Goal: Check status: Check status

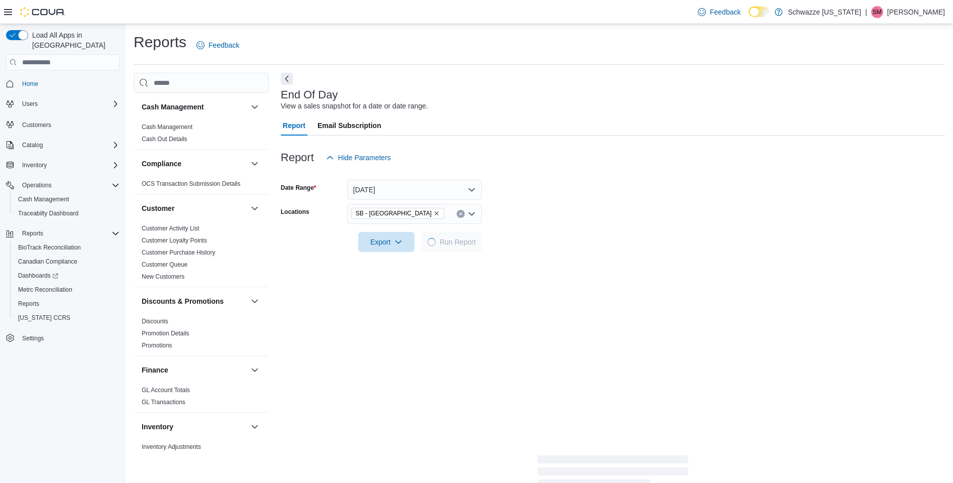
scroll to position [156, 0]
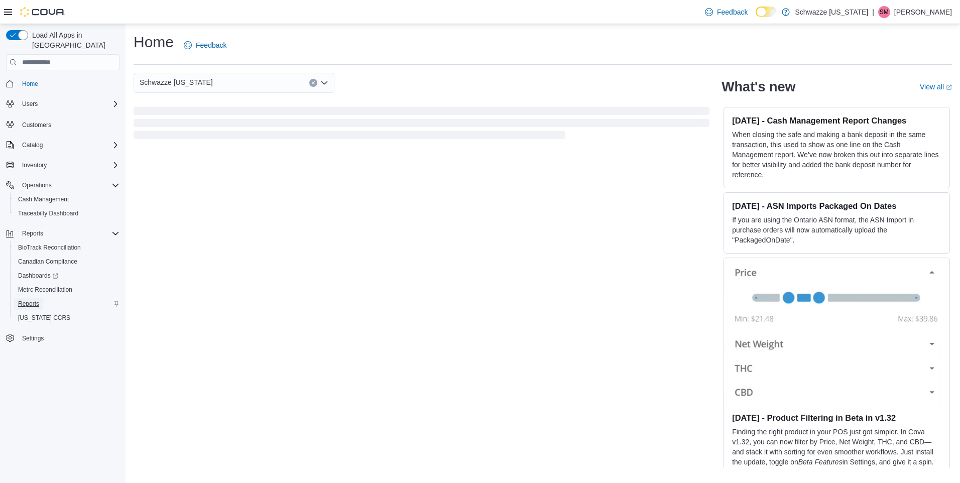
click at [39, 298] on span "Reports" at bounding box center [28, 304] width 21 height 12
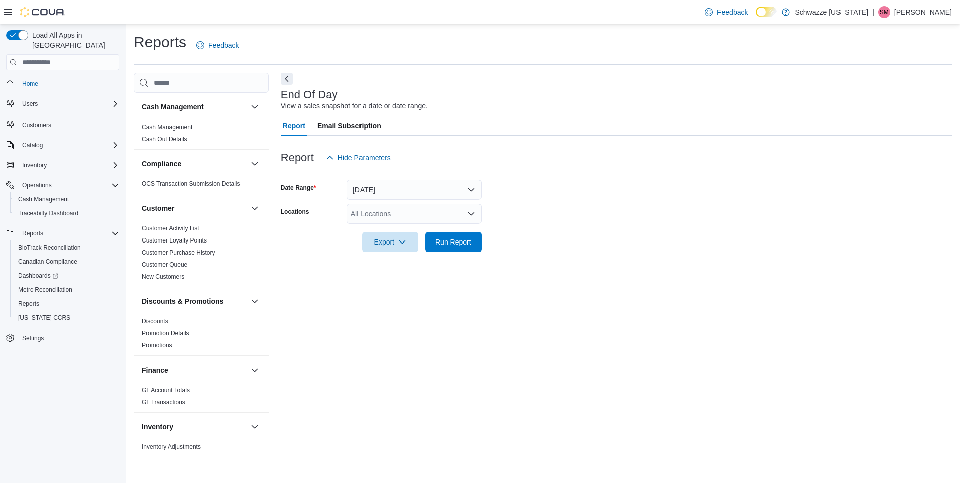
click at [378, 208] on div "All Locations" at bounding box center [414, 214] width 135 height 20
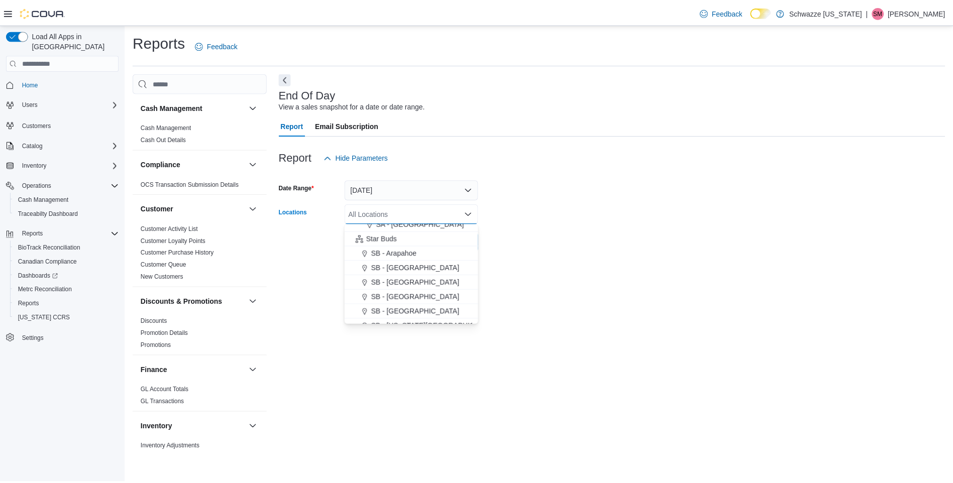
scroll to position [84, 0]
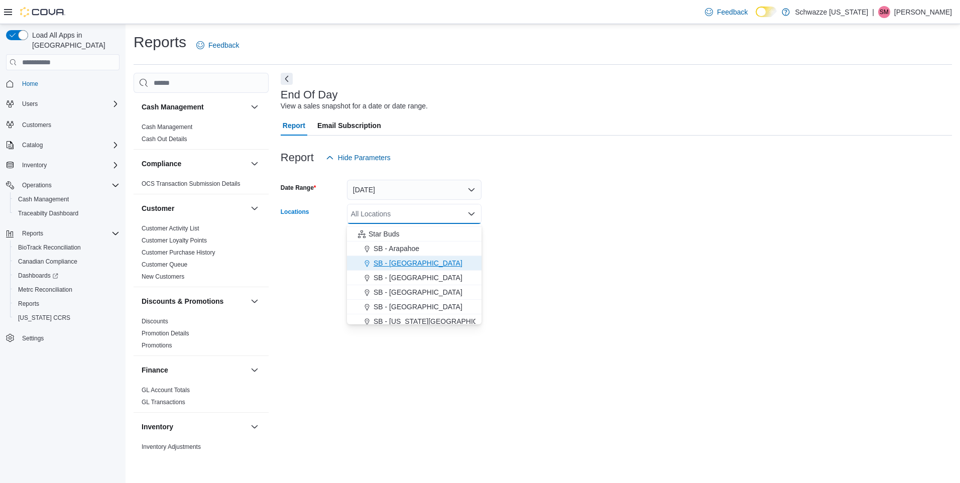
click at [420, 268] on button "SB - Aurora" at bounding box center [414, 263] width 135 height 15
click at [516, 271] on div "End Of Day View a sales snapshot for a date or date range. Report Email Subscri…" at bounding box center [617, 264] width 672 height 383
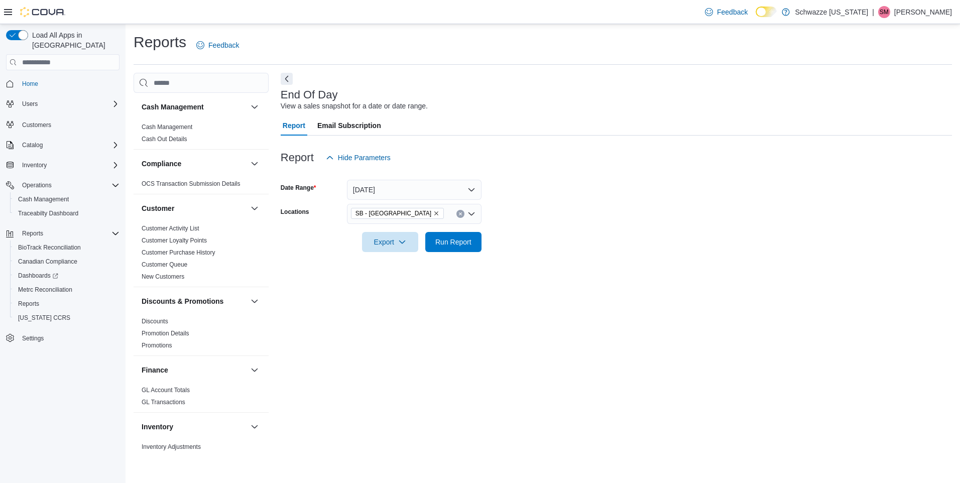
click at [470, 247] on span "Run Report" at bounding box center [453, 242] width 36 height 10
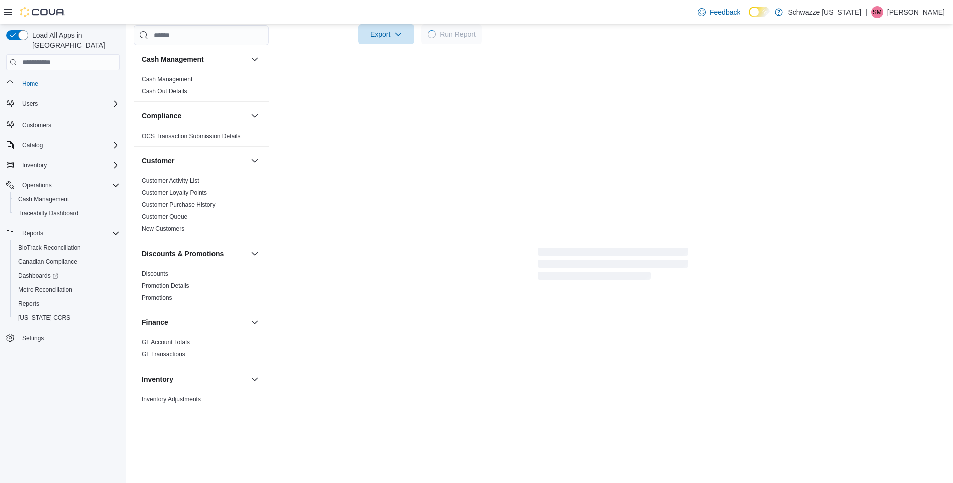
scroll to position [136, 0]
